Goal: Navigation & Orientation: Go to known website

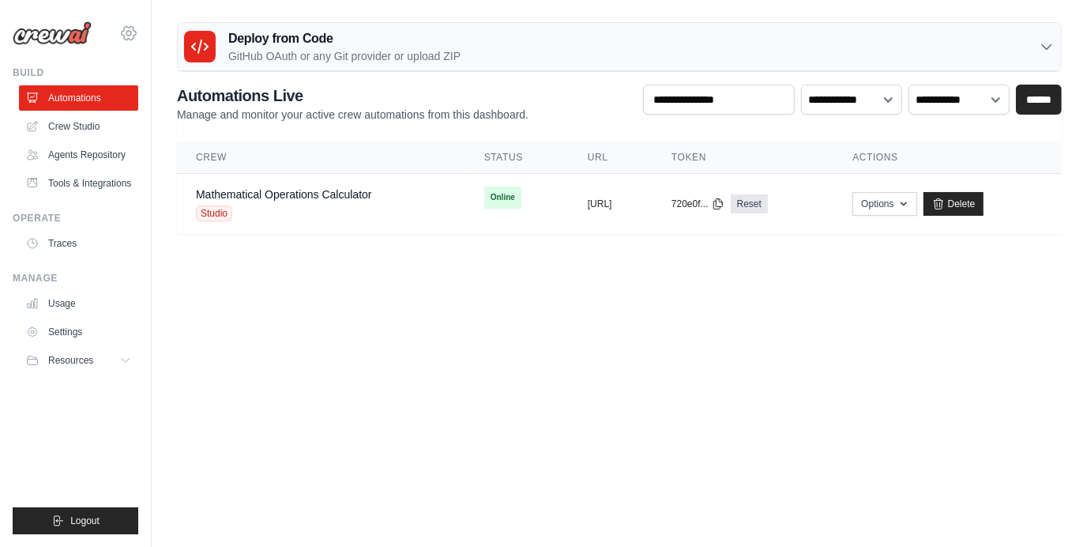
click at [126, 38] on icon at bounding box center [128, 33] width 19 height 19
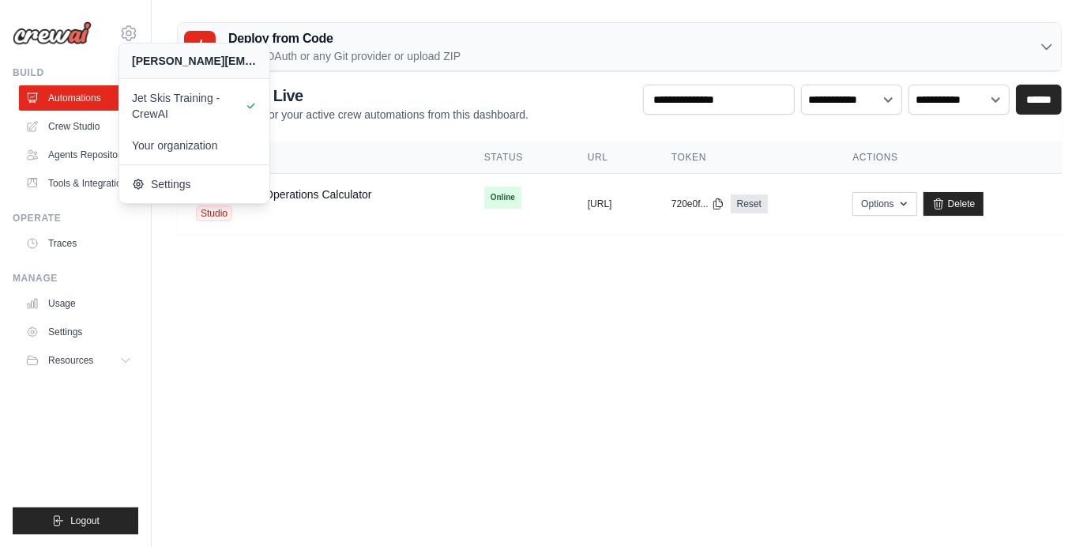
click at [271, 335] on body "adarsh.dn@ab-inbev.com Jet Skis Training - CrewAI Your organization" at bounding box center [543, 273] width 1087 height 547
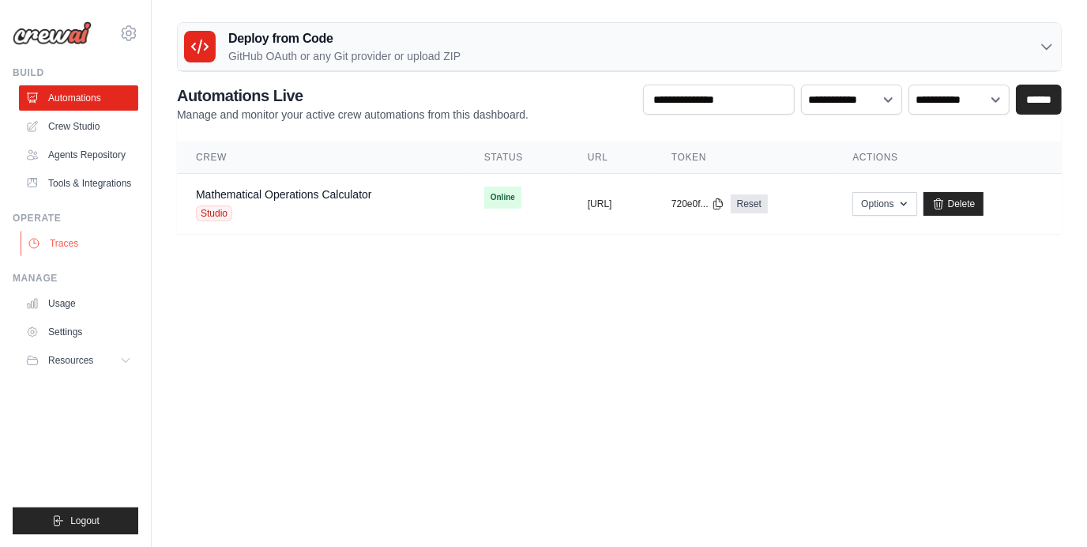
click at [75, 239] on link "Traces" at bounding box center [80, 243] width 119 height 25
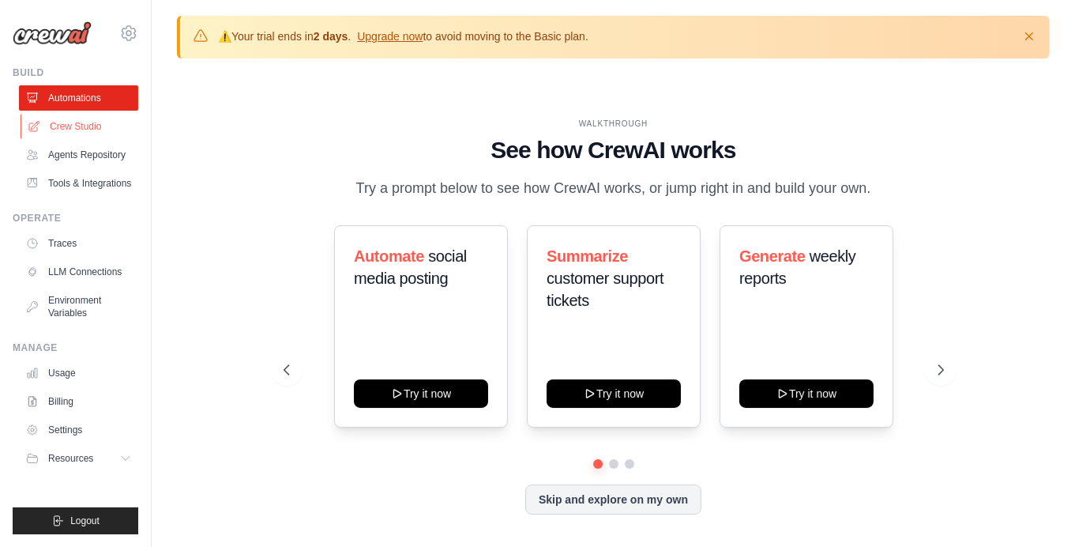
click at [71, 130] on link "Crew Studio" at bounding box center [80, 126] width 119 height 25
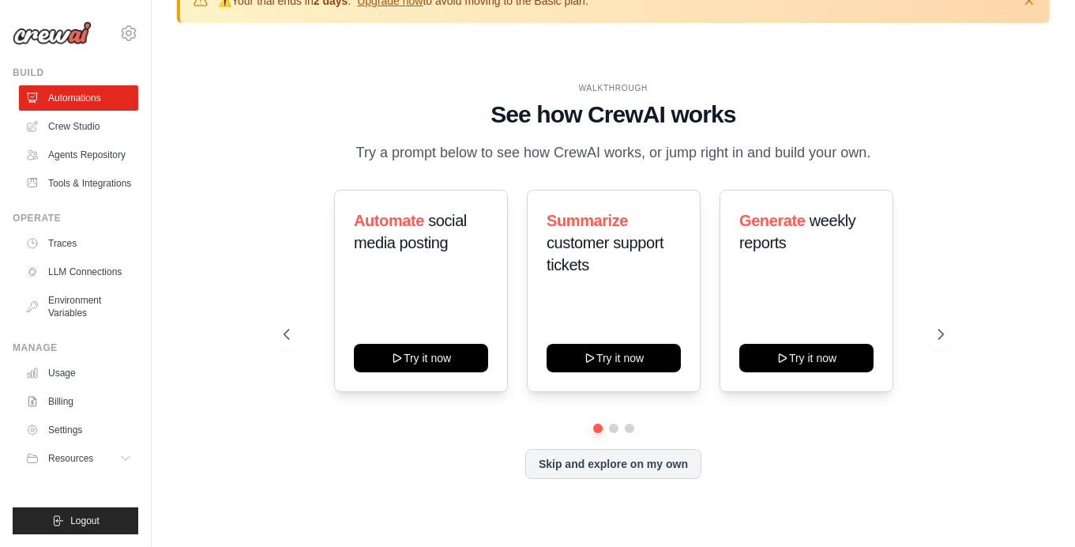
scroll to position [55, 0]
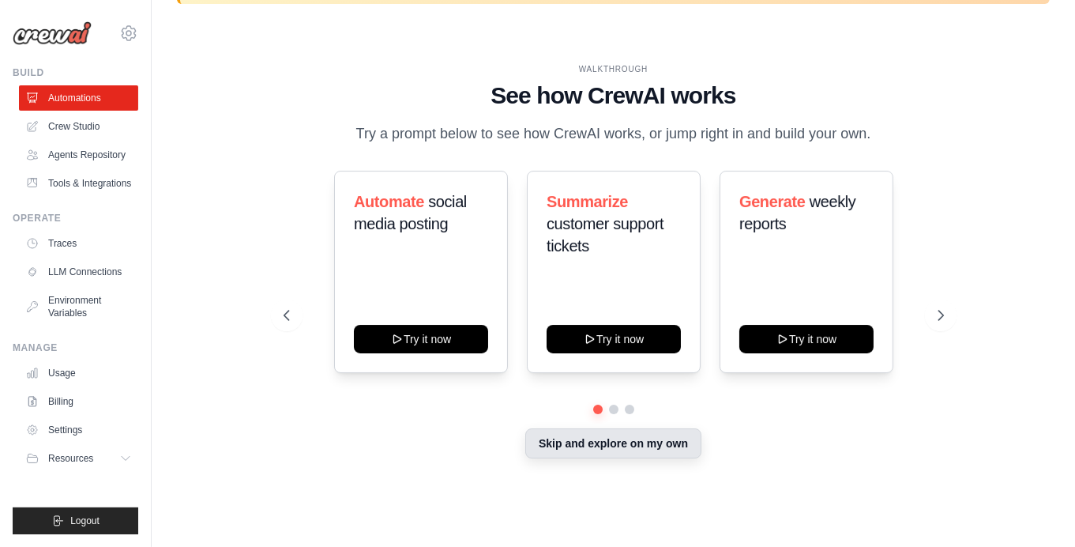
click at [664, 436] on button "Skip and explore on my own" at bounding box center [613, 443] width 176 height 30
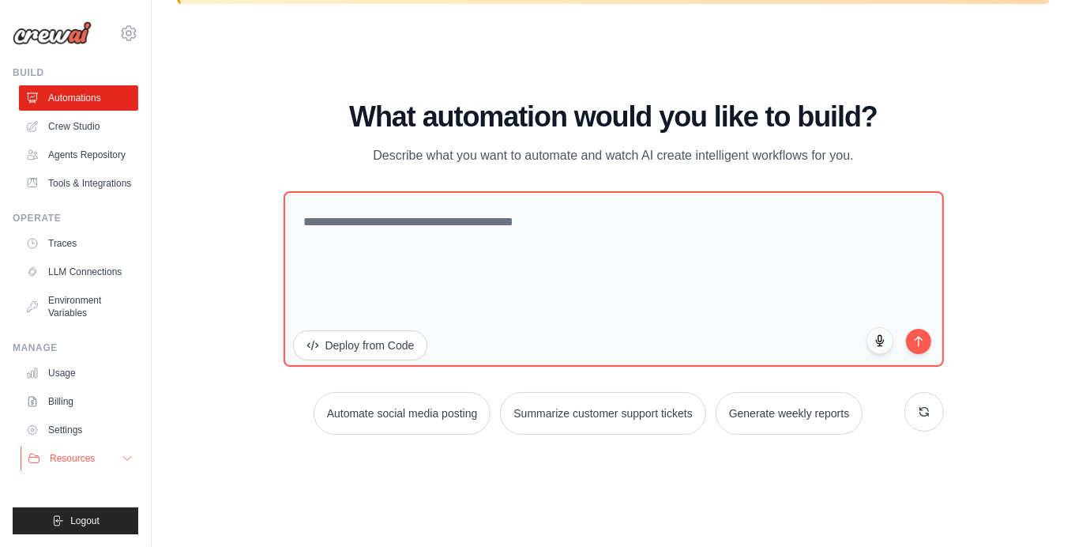
click at [116, 464] on button "Resources" at bounding box center [80, 458] width 119 height 25
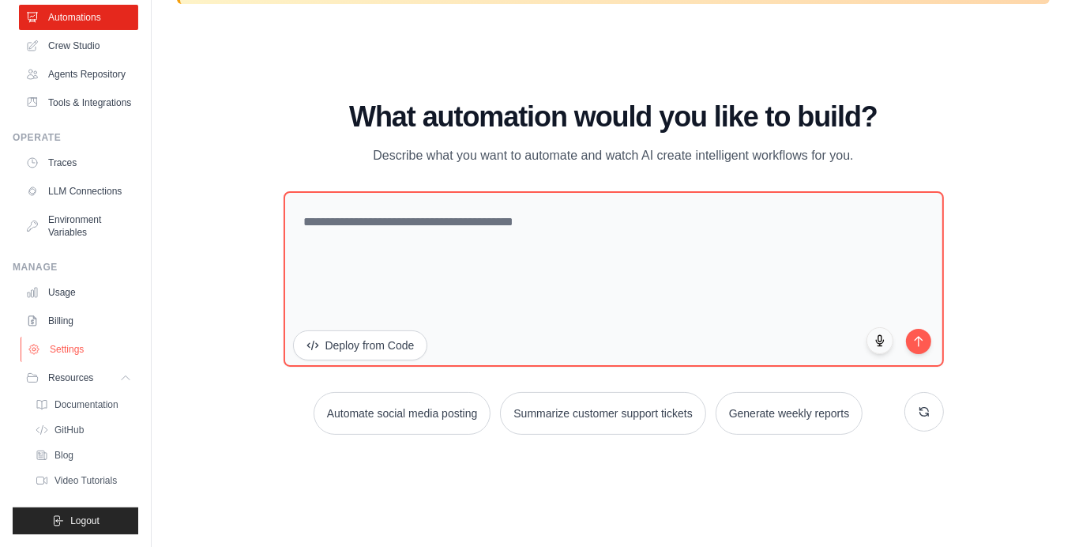
scroll to position [118, 0]
click at [82, 423] on span "GitHub" at bounding box center [70, 429] width 29 height 13
